Goal: Transaction & Acquisition: Obtain resource

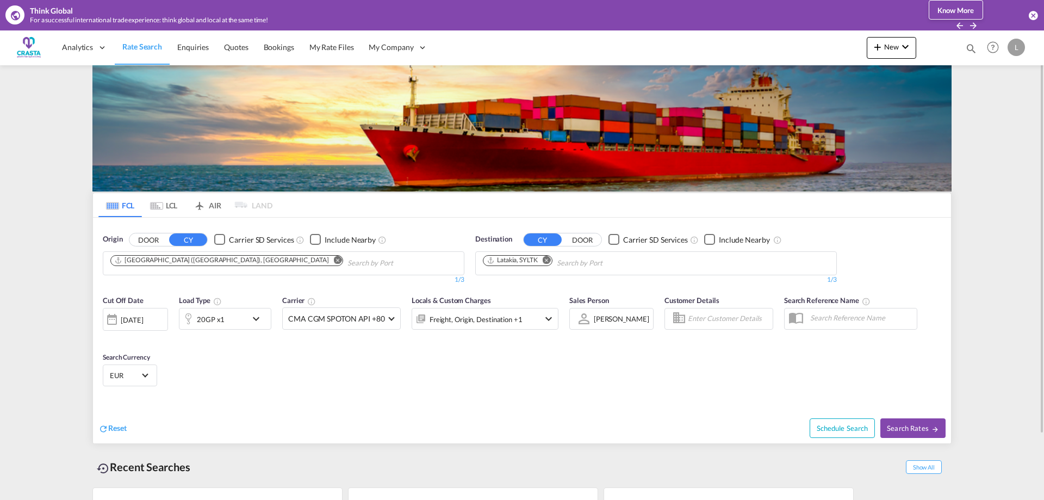
click at [334, 260] on md-icon "Remove" at bounding box center [338, 260] width 8 height 8
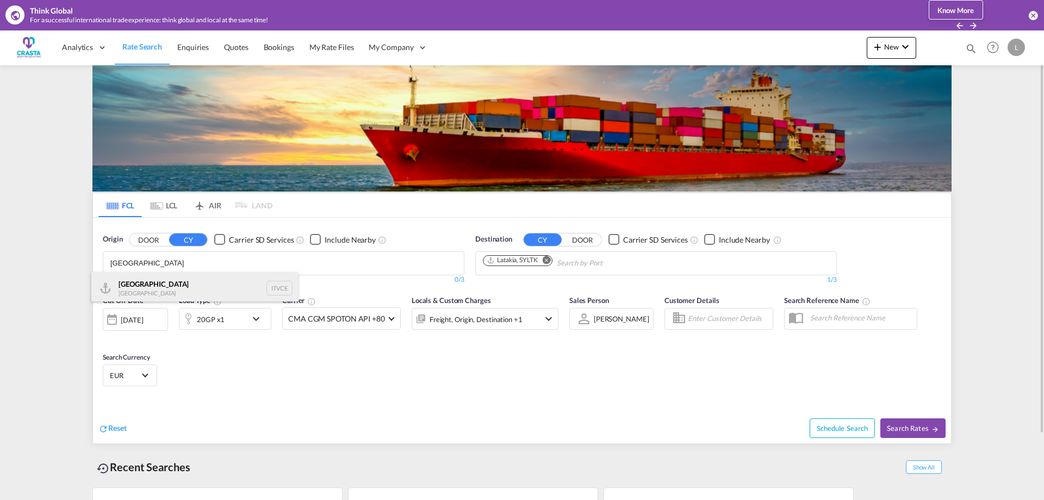
type input "[GEOGRAPHIC_DATA]"
click at [137, 285] on div "Venezia [GEOGRAPHIC_DATA] ITVCE" at bounding box center [194, 288] width 207 height 33
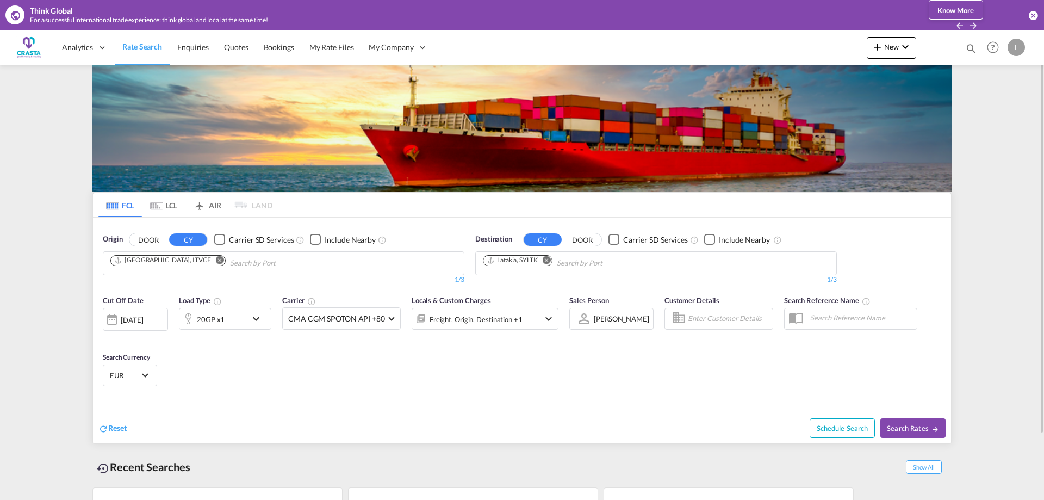
click at [549, 261] on md-icon "Remove" at bounding box center [547, 260] width 8 height 8
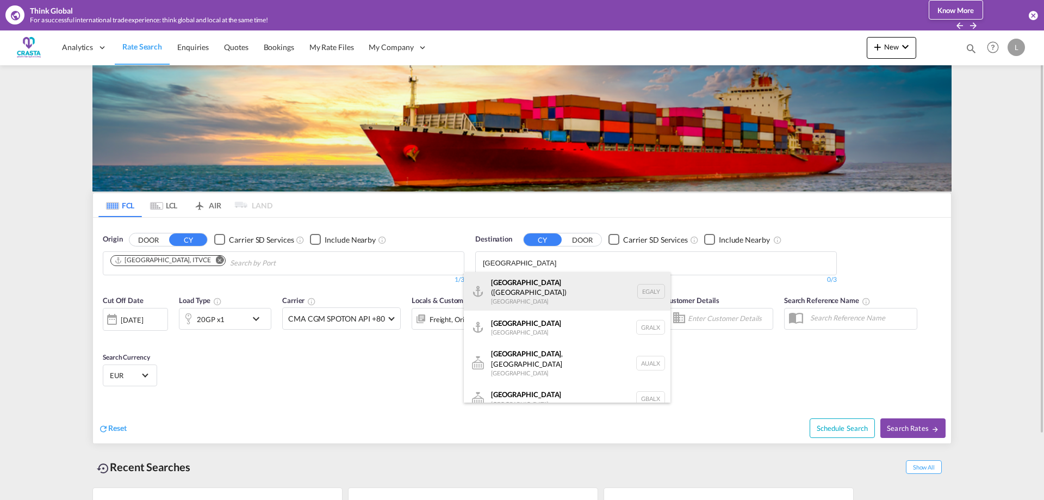
type input "[GEOGRAPHIC_DATA]"
click at [546, 287] on div "Alexandria ([GEOGRAPHIC_DATA]) [GEOGRAPHIC_DATA] EGALY" at bounding box center [567, 291] width 207 height 39
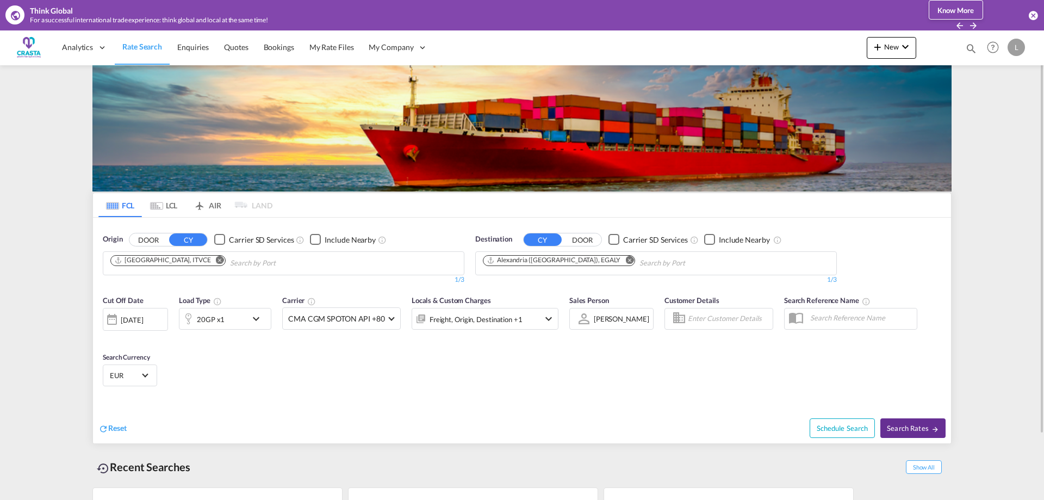
click at [917, 427] on span "Search Rates" at bounding box center [913, 428] width 52 height 9
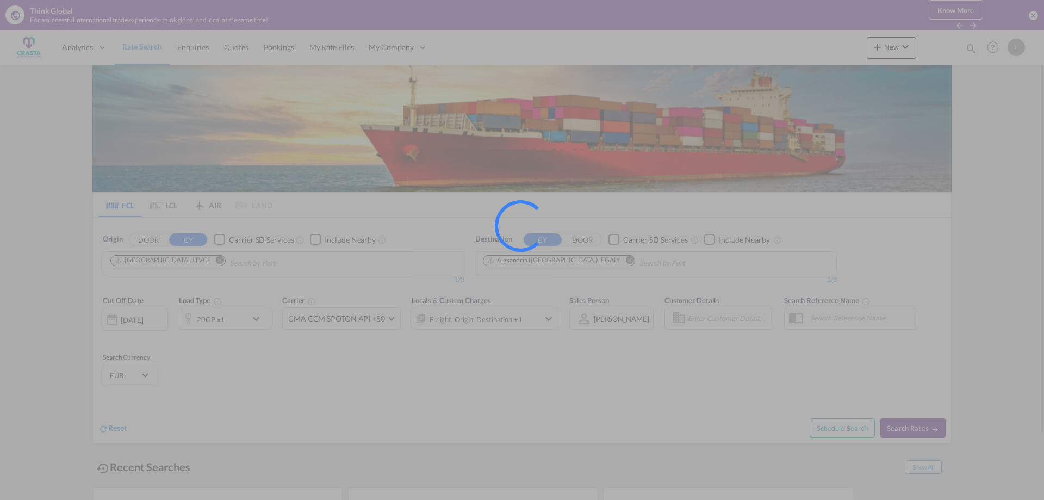
type input "ITVCE to EGALY / [DATE]"
